Goal: Navigation & Orientation: Go to known website

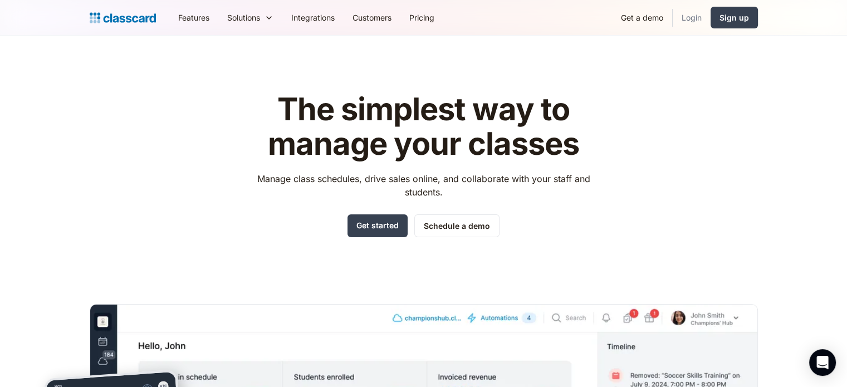
click at [693, 17] on link "Login" at bounding box center [692, 17] width 38 height 25
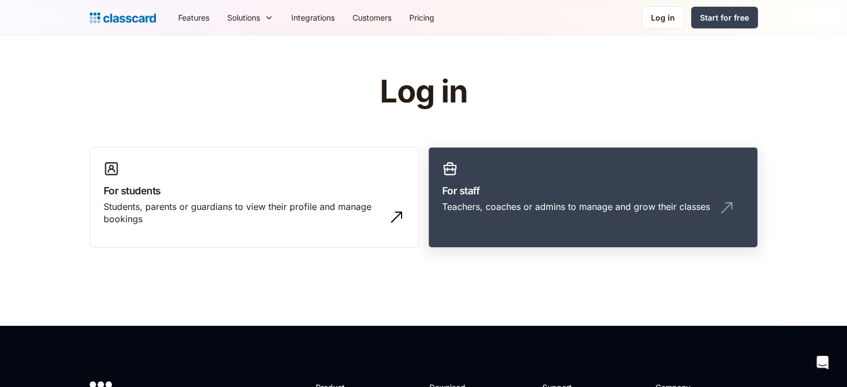
click at [626, 191] on h3 "For staff" at bounding box center [593, 190] width 302 height 15
